Goal: Task Accomplishment & Management: Complete application form

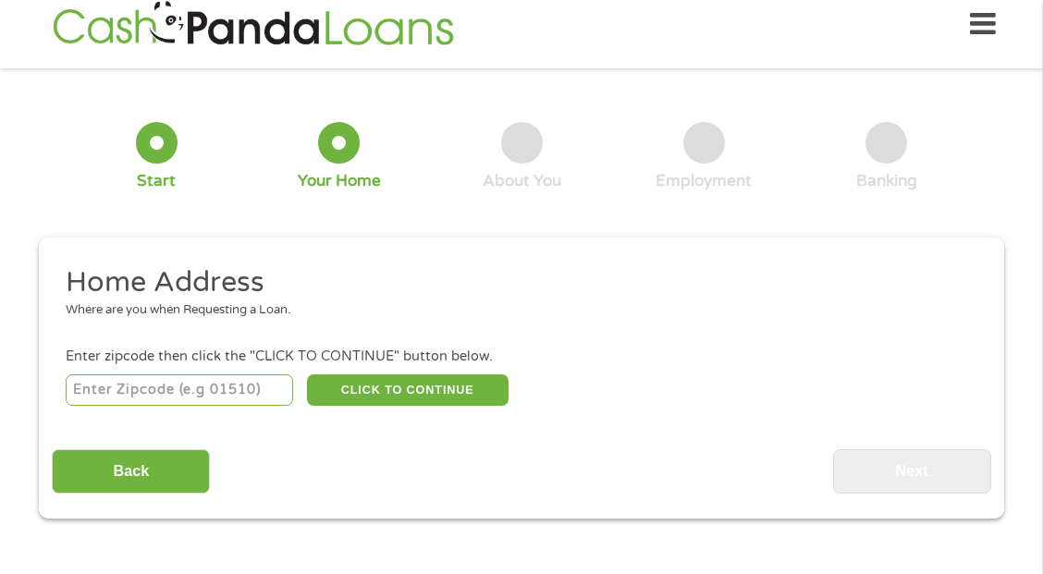
scroll to position [7, 7]
click at [244, 391] on input "number" at bounding box center [180, 389] width 228 height 31
type input "24141"
click at [393, 390] on button "CLICK TO CONTINUE" at bounding box center [407, 389] width 201 height 31
type input "24141"
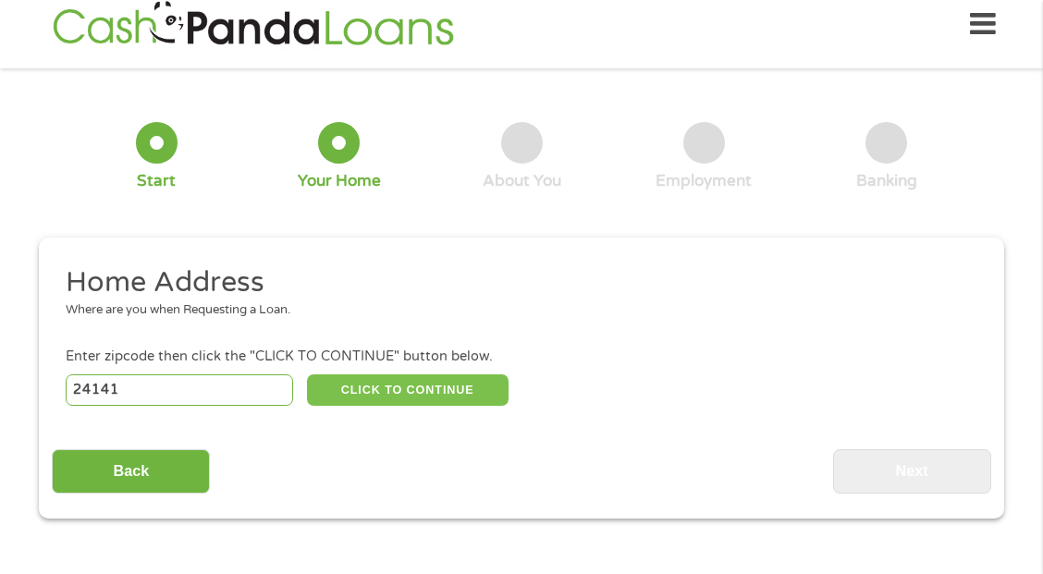
type input "[PERSON_NAME]"
select select "[US_STATE]"
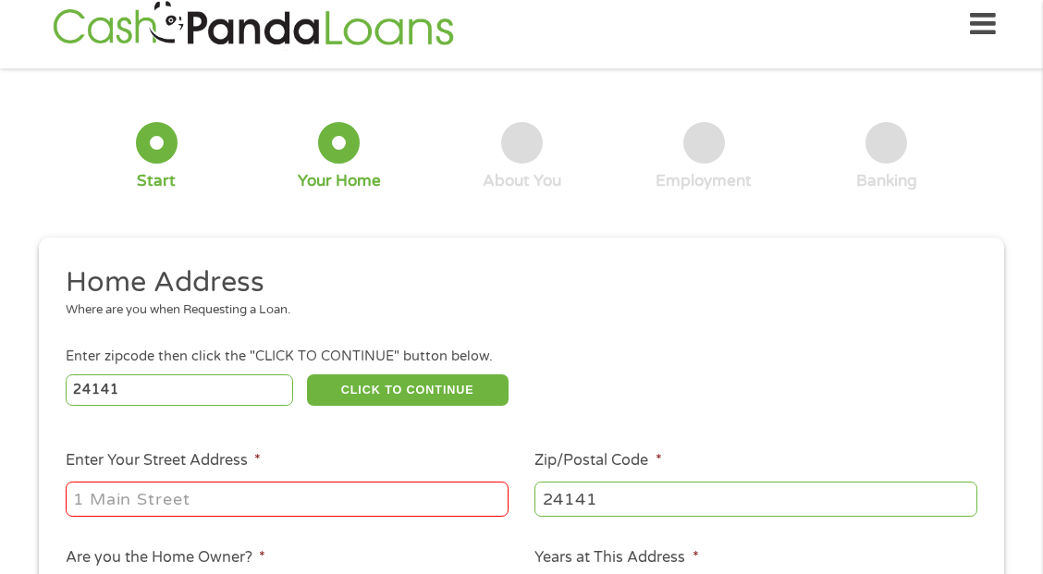
click at [313, 518] on div at bounding box center [287, 499] width 443 height 43
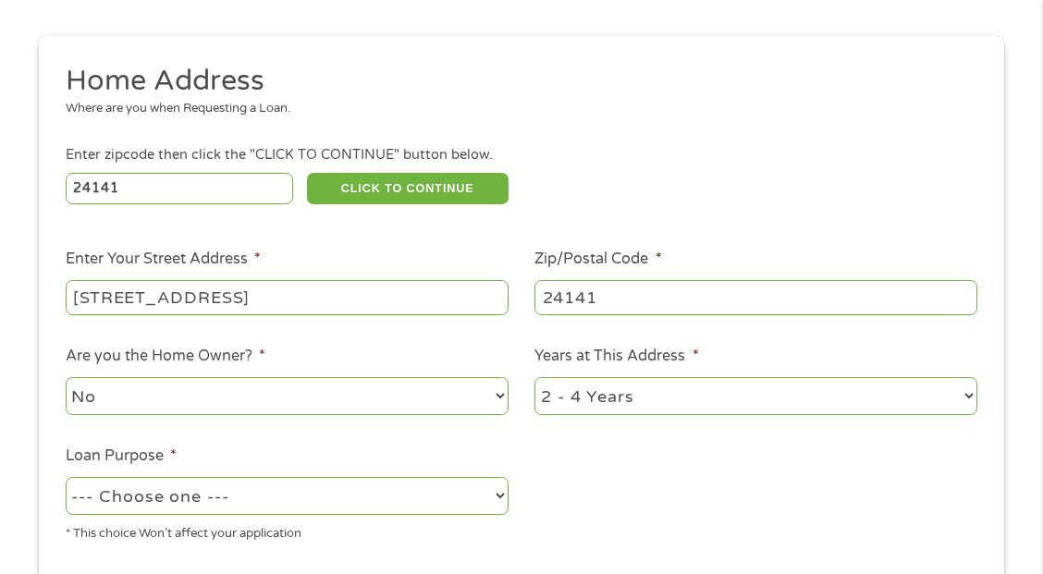
scroll to position [265, 0]
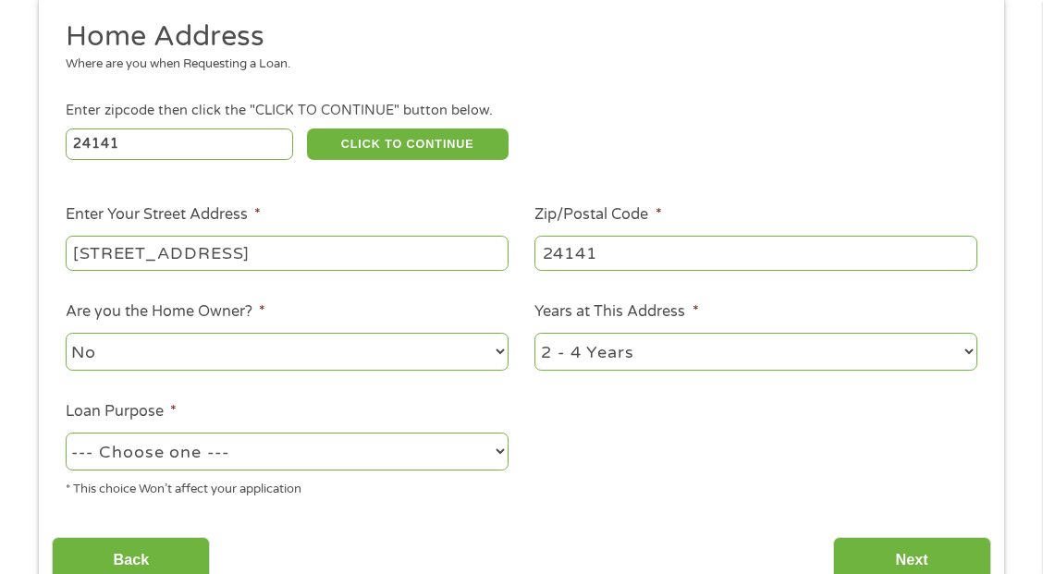
type input "[STREET_ADDRESS]"
select select "shorttermcash"
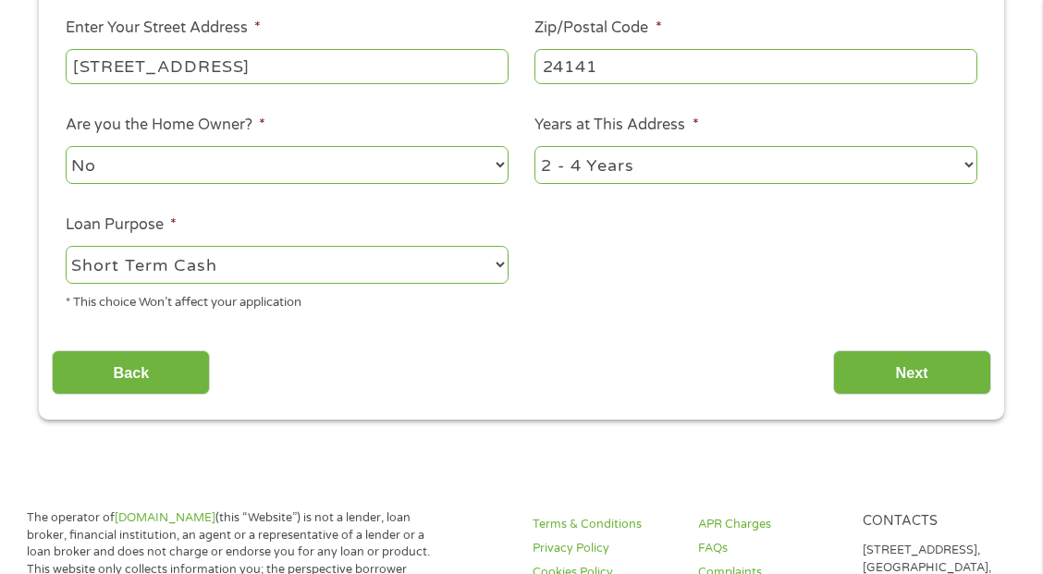
scroll to position [453, 0]
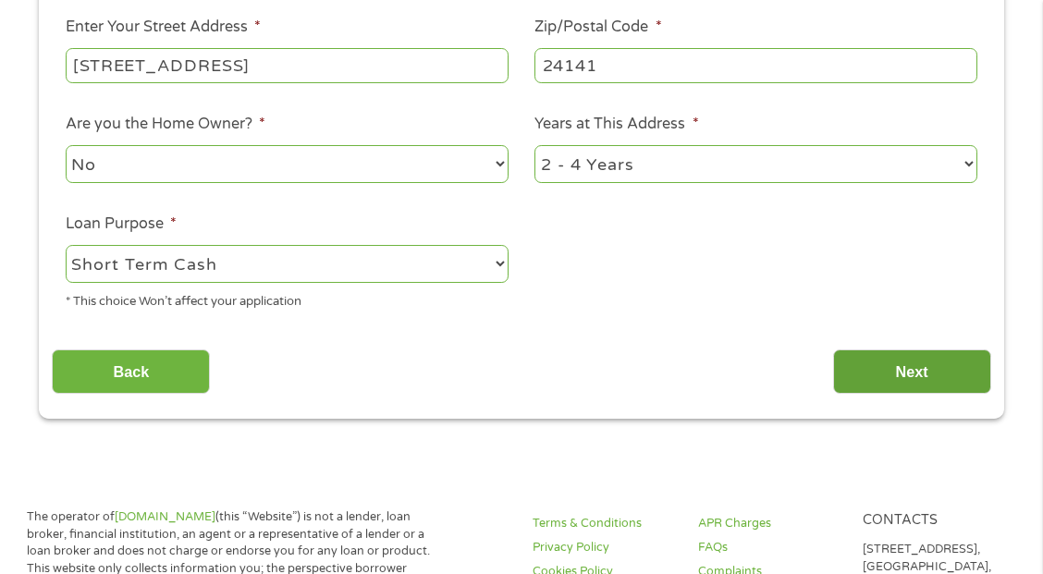
click at [918, 378] on input "Next" at bounding box center [912, 371] width 158 height 45
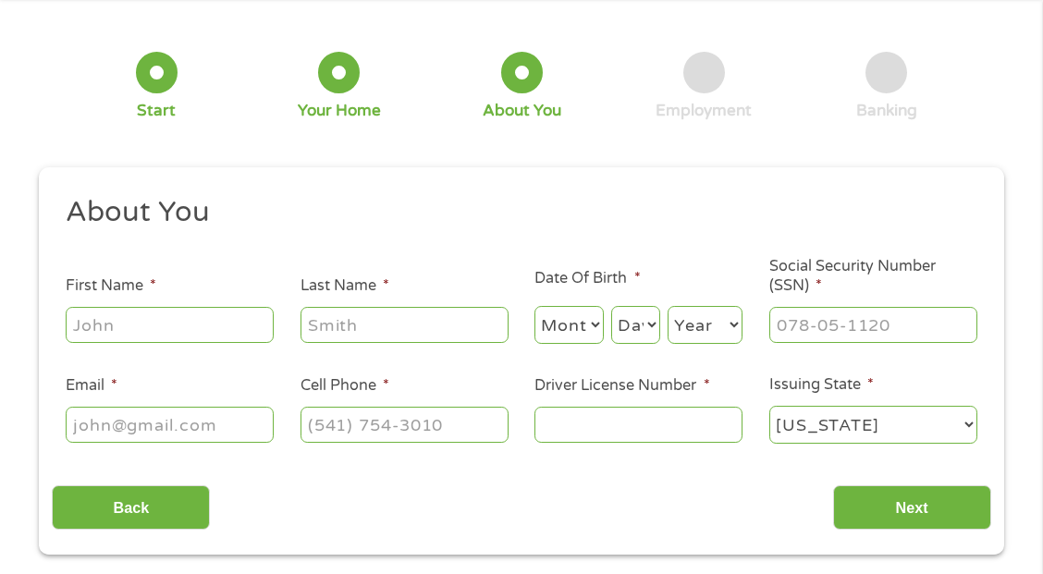
scroll to position [7, 7]
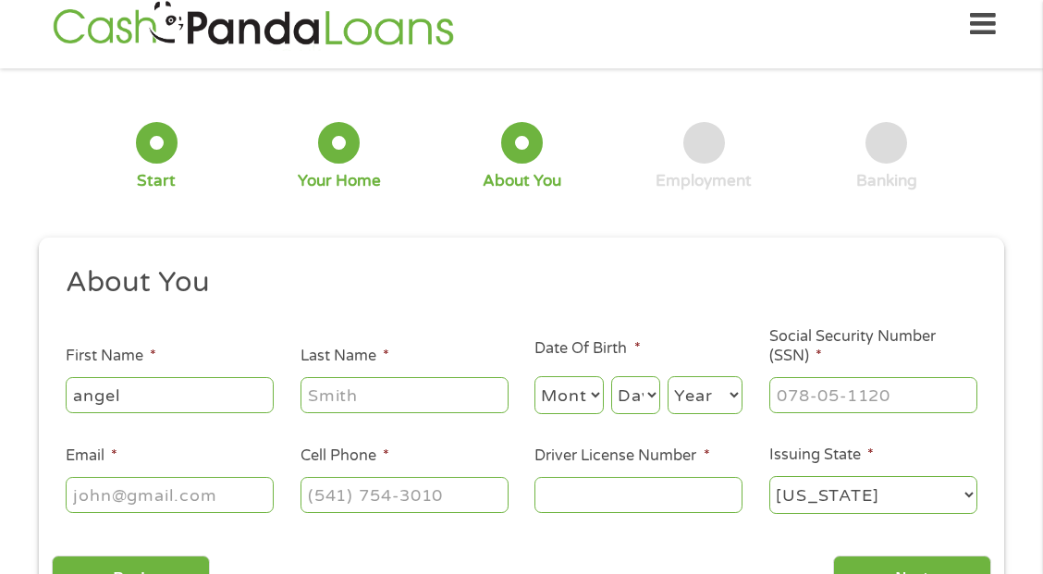
type input "angel"
type input "[PERSON_NAME]"
select select "11"
select select "16"
select select "2001"
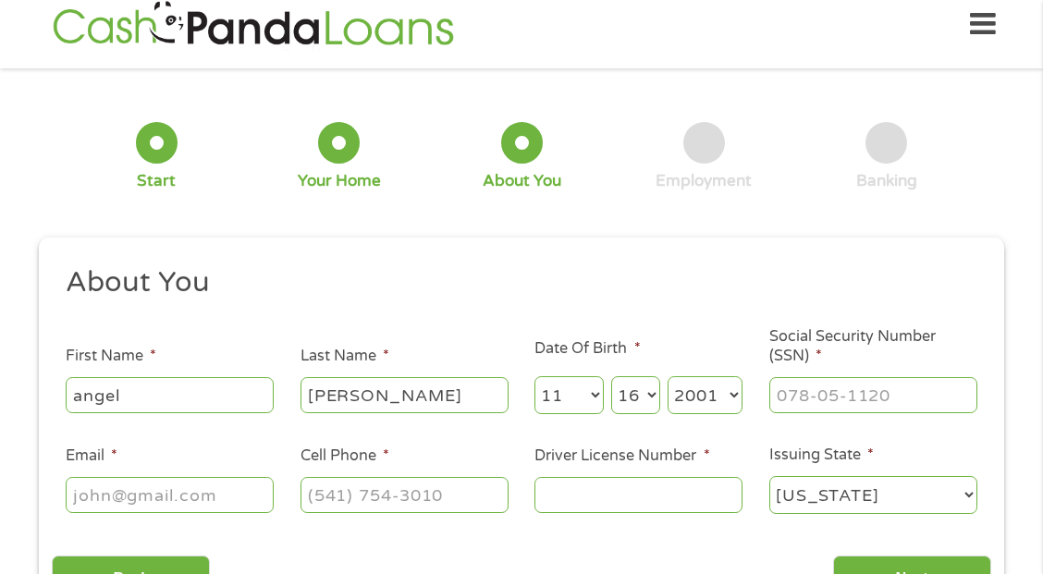
click at [837, 388] on input "Social Security Number (SSN) *" at bounding box center [873, 394] width 208 height 35
type input "230-91-9674"
type input "[EMAIL_ADDRESS][DOMAIN_NAME]"
type input "[PHONE_NUMBER]"
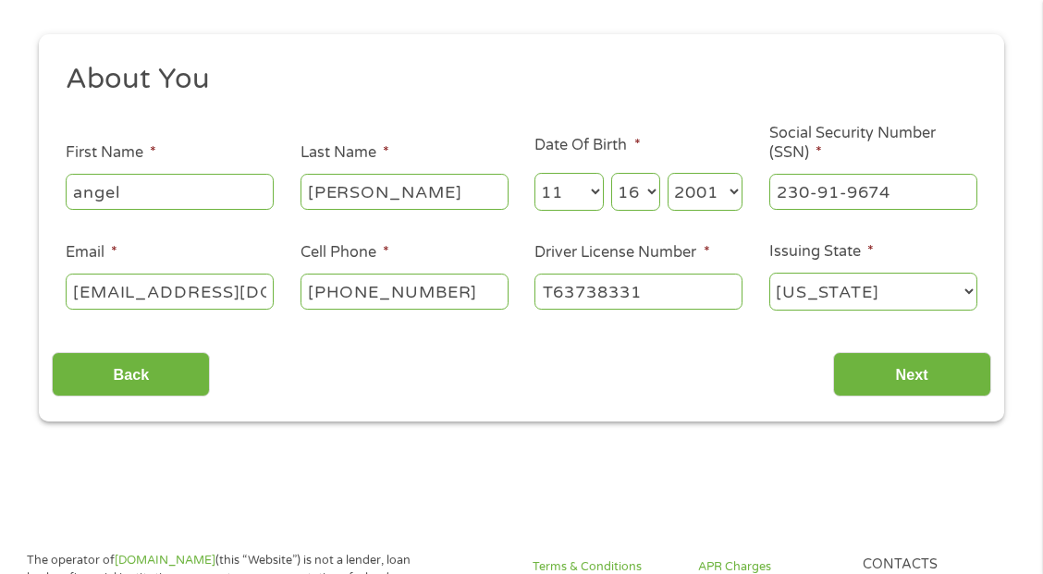
scroll to position [287, 0]
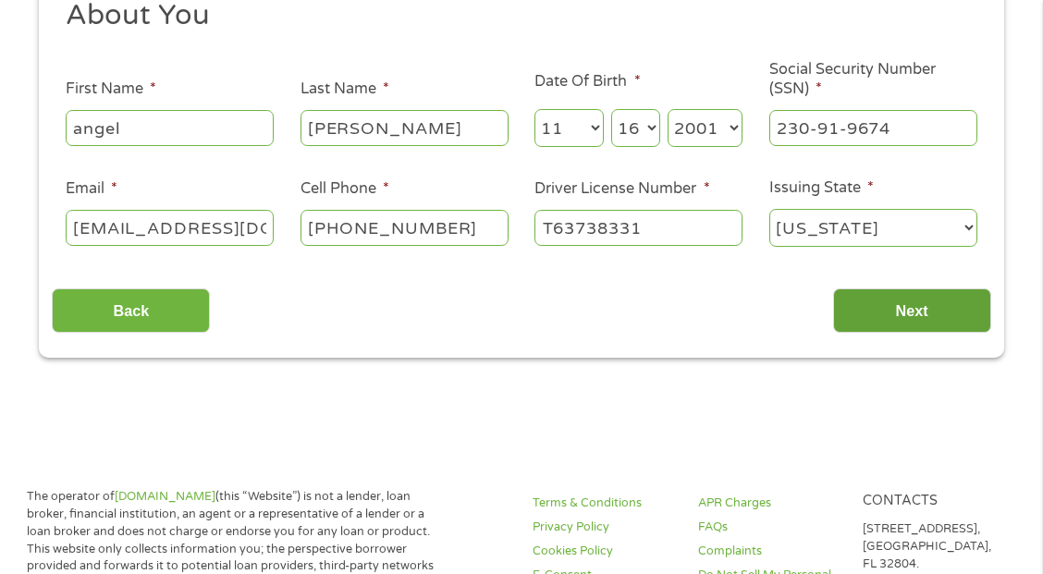
type input "T63738331"
click at [946, 298] on input "Next" at bounding box center [912, 310] width 158 height 45
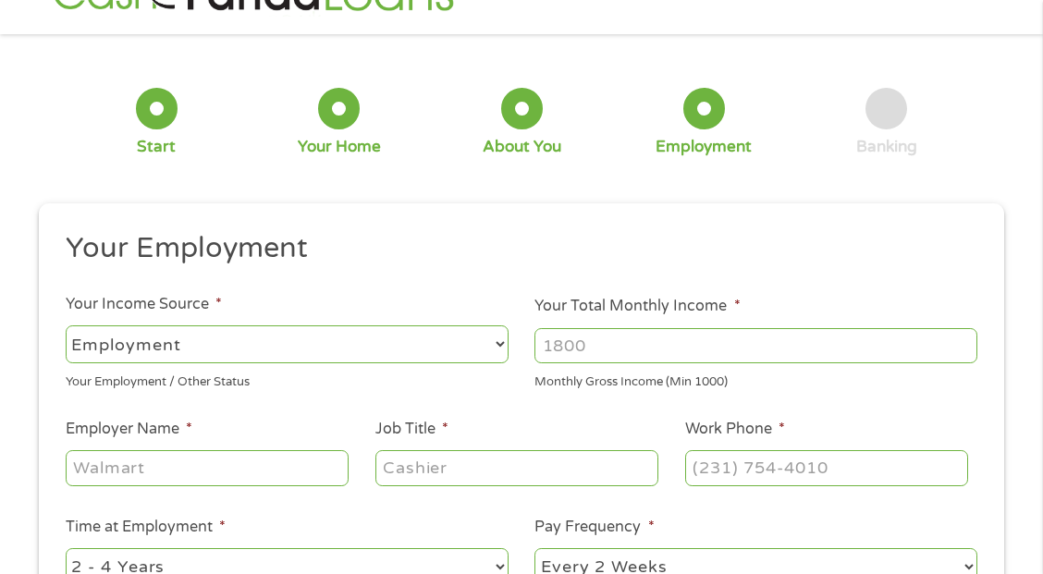
scroll to position [19, 0]
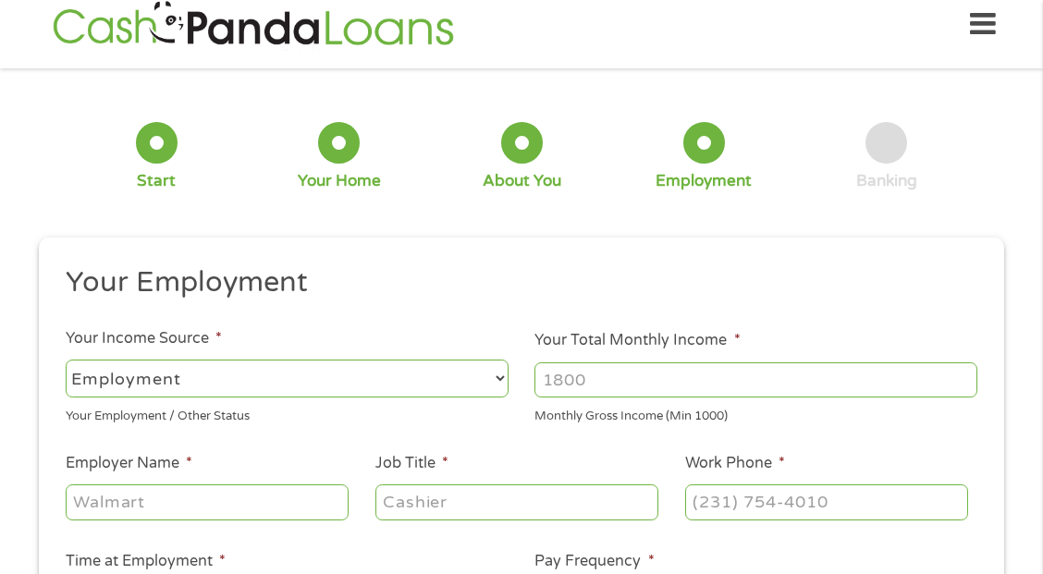
click at [577, 377] on input "Your Total Monthly Income *" at bounding box center [755, 379] width 443 height 35
type input "4800"
type input "Maxim Healthcare"
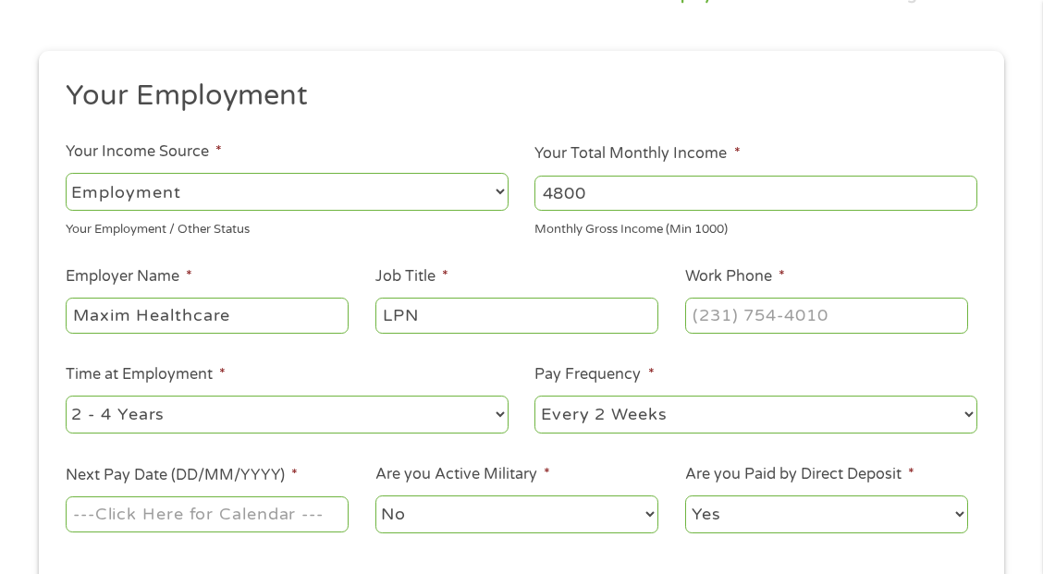
scroll to position [233, 0]
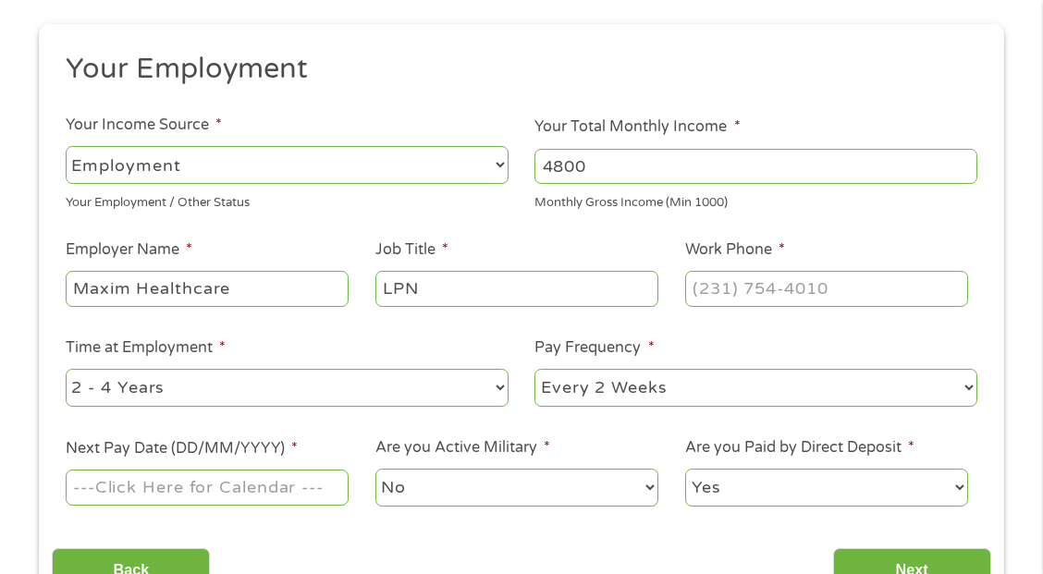
type input "LPN"
type input "[PHONE_NUMBER]"
select select "weekly"
click at [208, 479] on input "Next Pay Date (DD/MM/YYYY) *" at bounding box center [207, 487] width 283 height 35
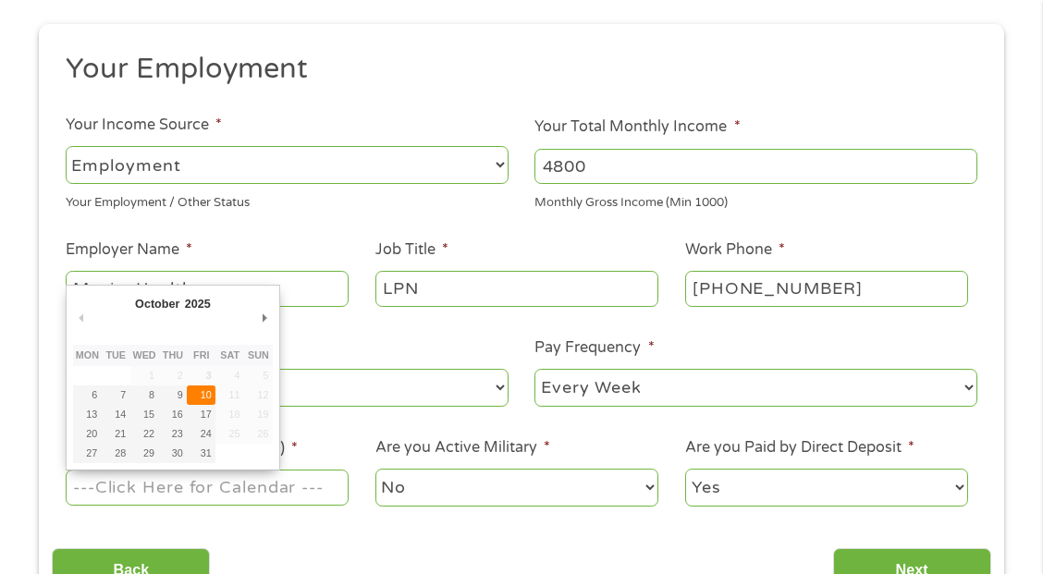
type input "[DATE]"
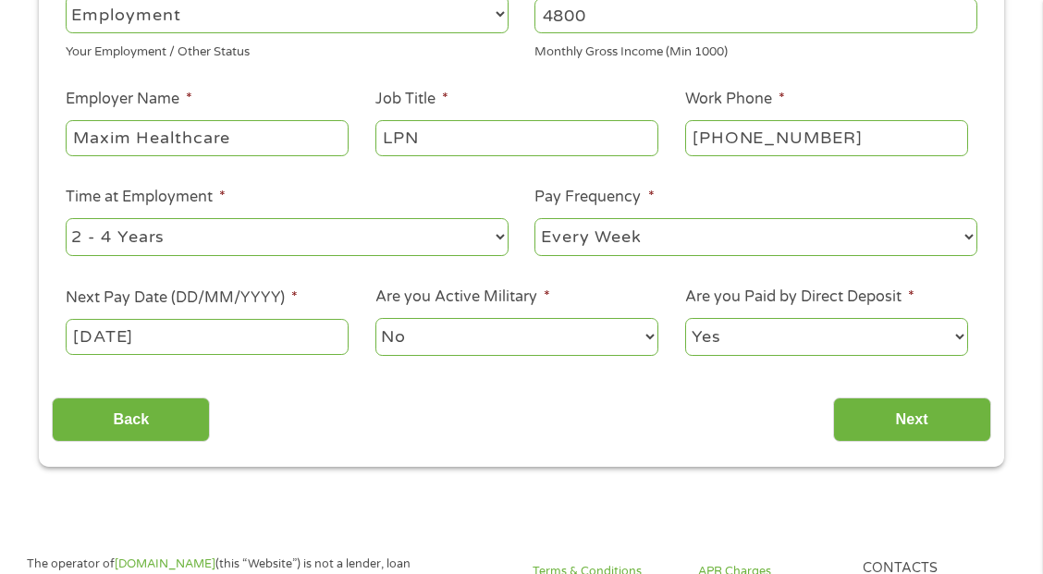
scroll to position [465, 0]
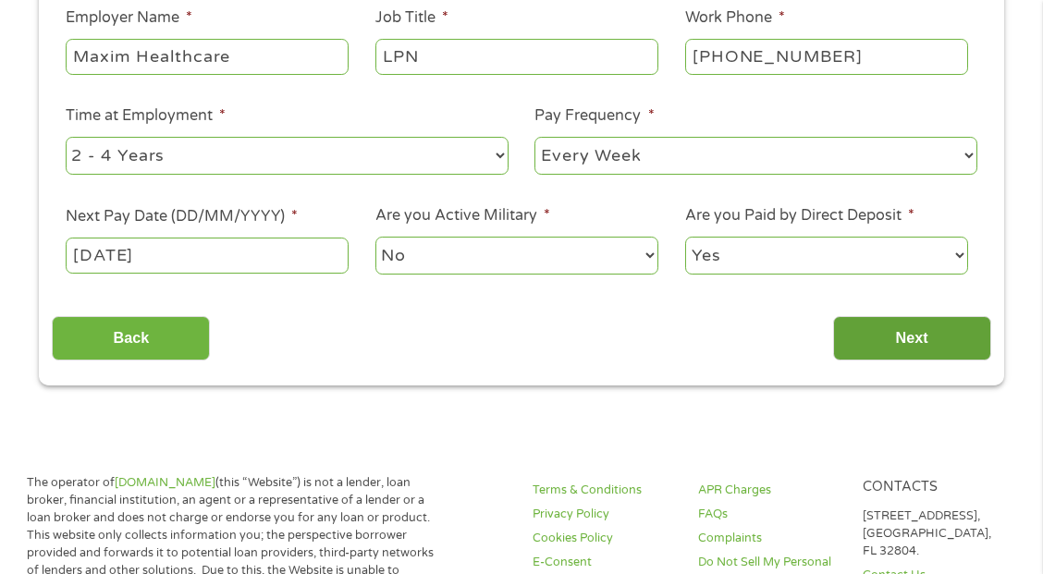
click at [881, 337] on input "Next" at bounding box center [912, 338] width 158 height 45
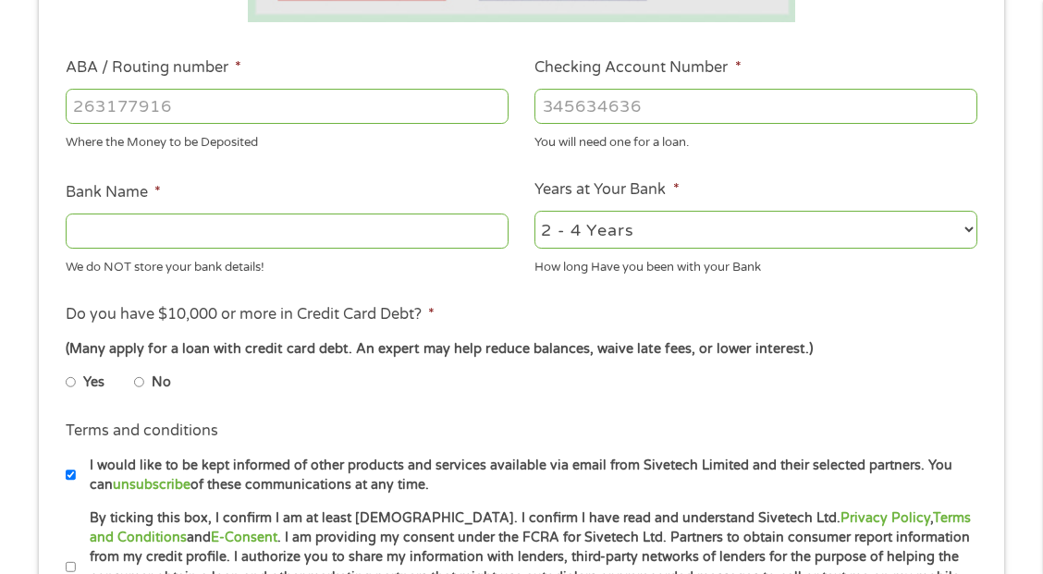
scroll to position [579, 0]
click at [262, 110] on input "ABA / Routing number *" at bounding box center [287, 105] width 443 height 35
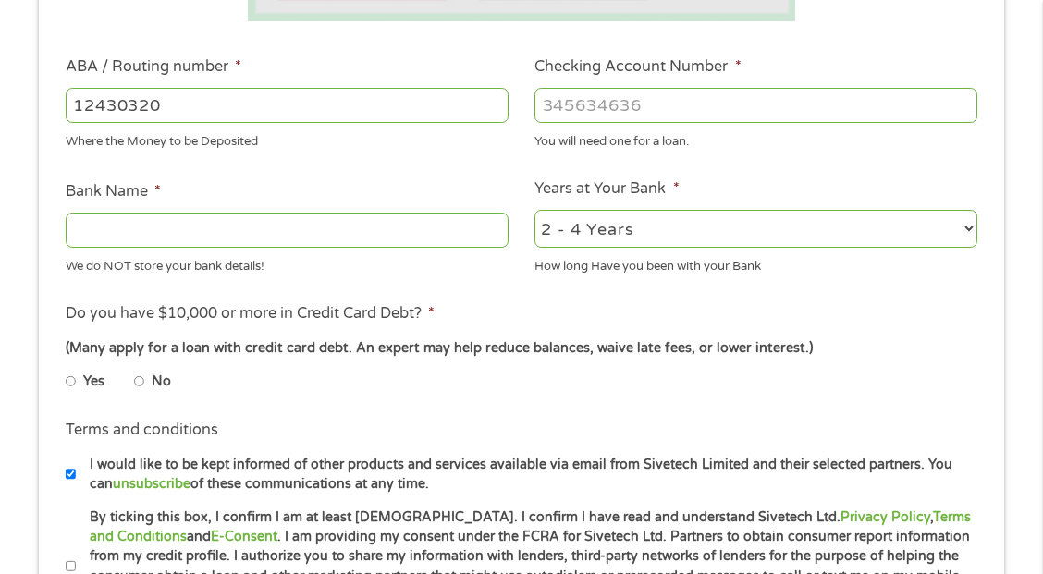
type input "124303201"
type input "VARO BANK, NATIONAL ASSOCIATION"
type input "124303201"
click at [589, 99] on input "Checking Account Number *" at bounding box center [755, 105] width 443 height 35
type input "51514396"
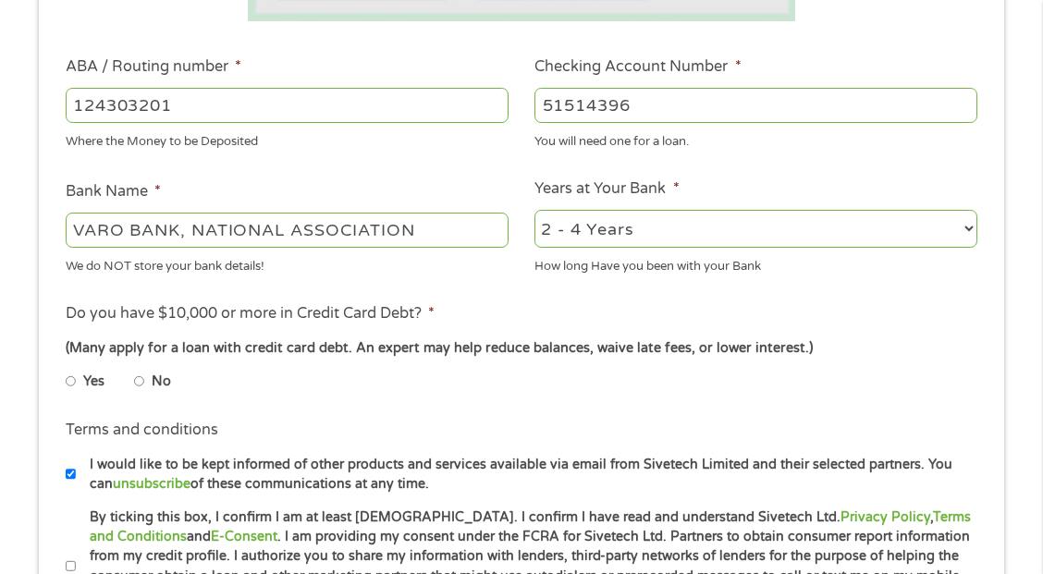
click at [140, 375] on input "No" at bounding box center [139, 382] width 11 height 30
radio input "true"
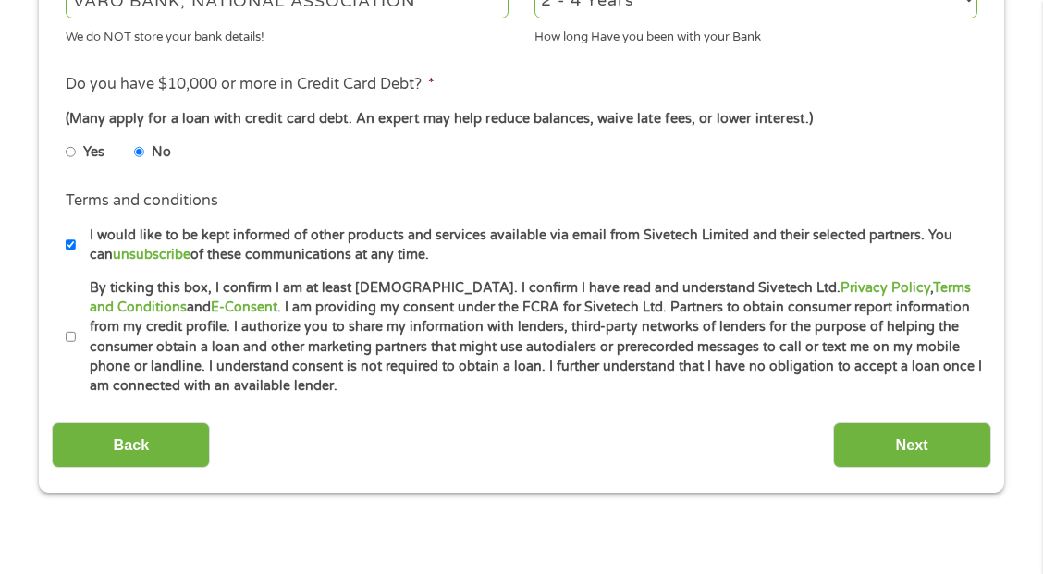
scroll to position [820, 0]
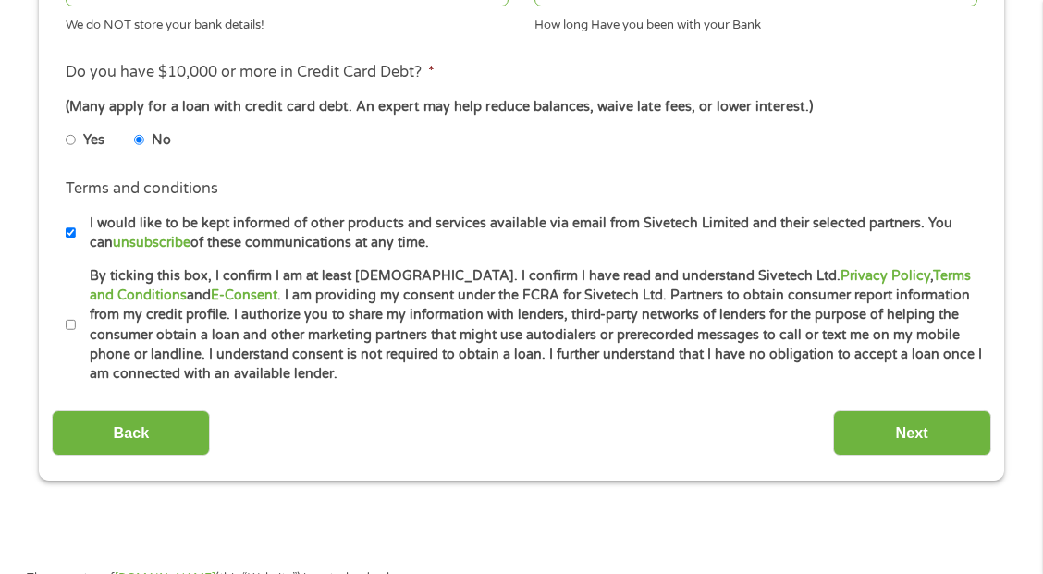
click at [67, 314] on input "By ticking this box, I confirm I am at least [DEMOGRAPHIC_DATA]. I confirm I ha…" at bounding box center [71, 326] width 11 height 30
checkbox input "true"
click at [878, 434] on input "Next" at bounding box center [912, 432] width 158 height 45
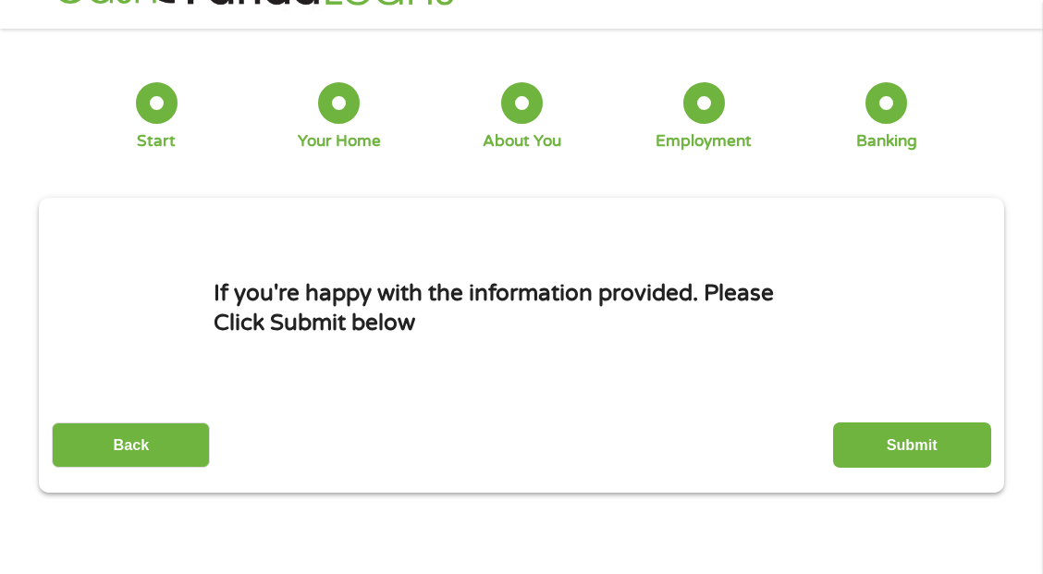
scroll to position [19, 0]
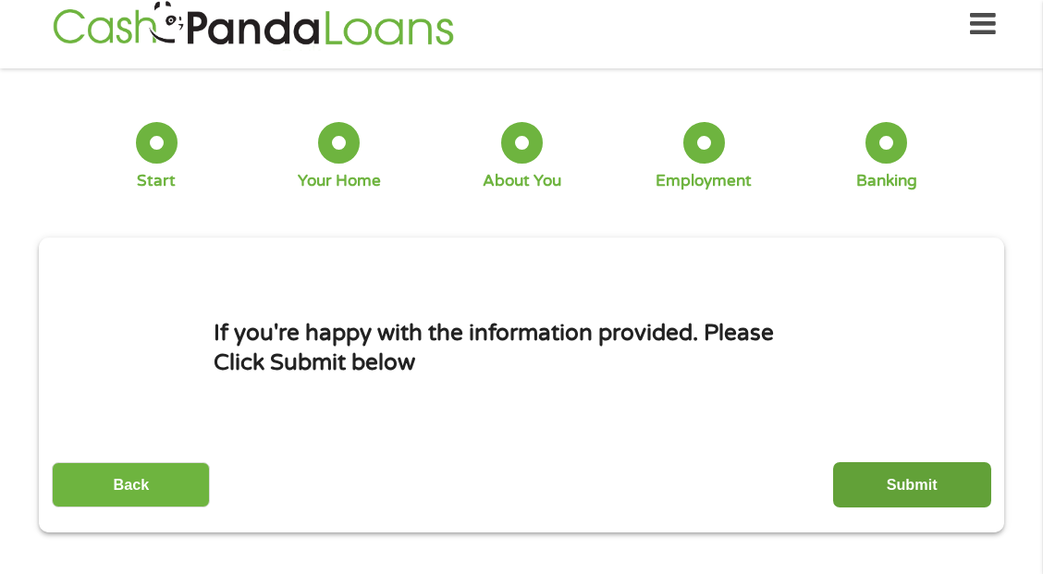
click at [890, 499] on input "Submit" at bounding box center [912, 484] width 158 height 45
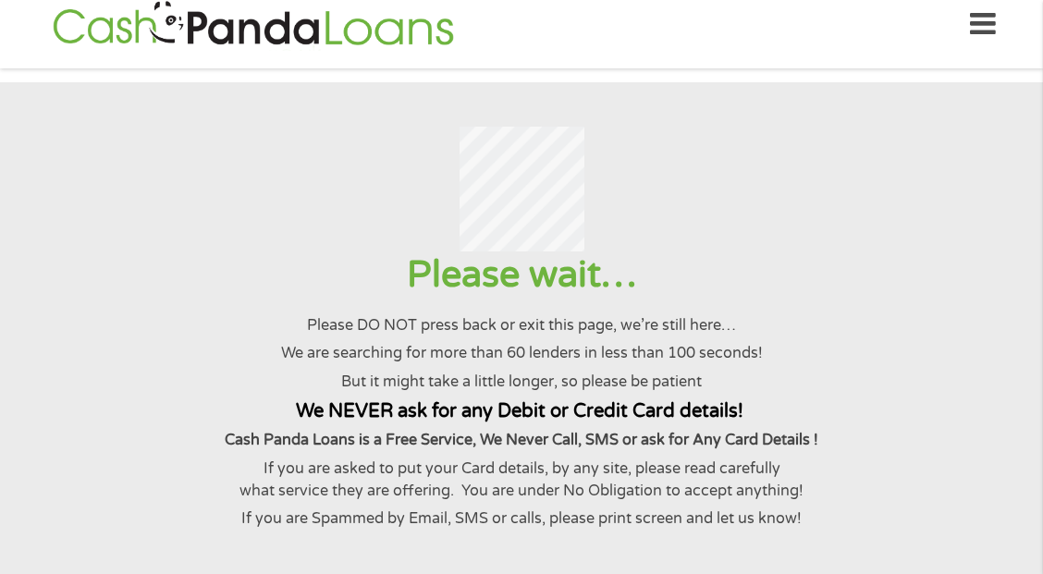
scroll to position [0, 0]
